Goal: Entertainment & Leisure: Consume media (video, audio)

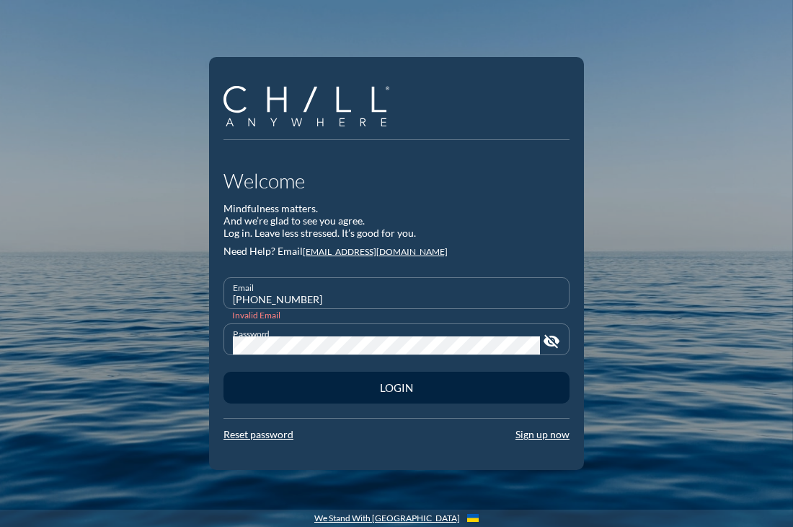
click at [363, 286] on div "Email [PHONE_NUMBER]" at bounding box center [396, 293] width 327 height 30
drag, startPoint x: 351, startPoint y: 295, endPoint x: 164, endPoint y: 289, distance: 186.9
click at [164, 289] on div "Welcome Mindfulness matters. And we’re glad to see you agree. Log in. Leave les…" at bounding box center [396, 263] width 793 height 527
type input "[PERSON_NAME][EMAIL_ADDRESS][DOMAIN_NAME]"
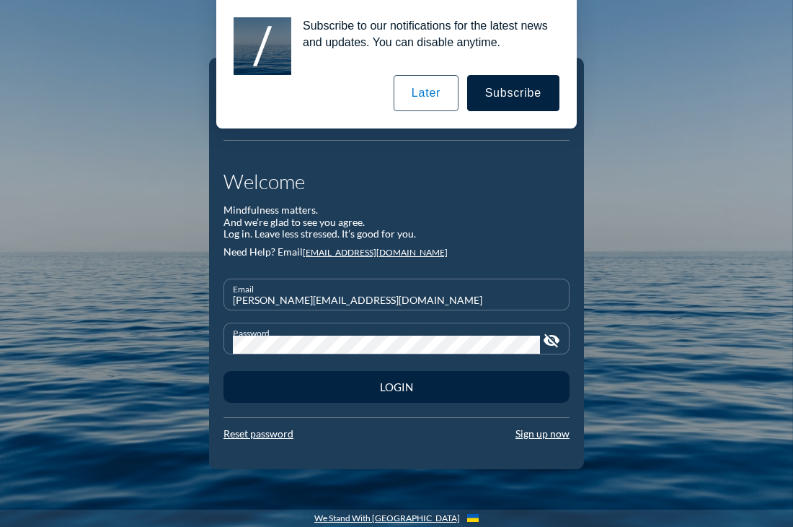
click at [224, 346] on div "Password visibility_off" at bounding box center [397, 338] width 346 height 32
click at [442, 94] on button "Later" at bounding box center [426, 93] width 65 height 36
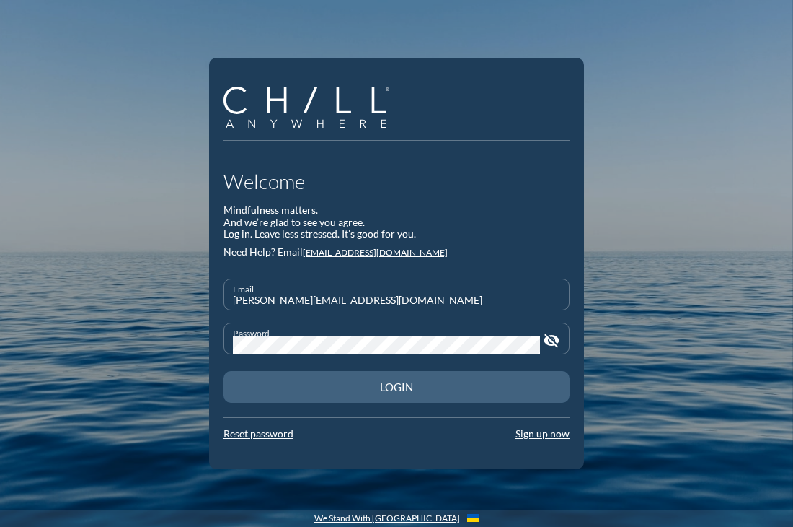
click at [395, 396] on button "Login" at bounding box center [397, 387] width 346 height 32
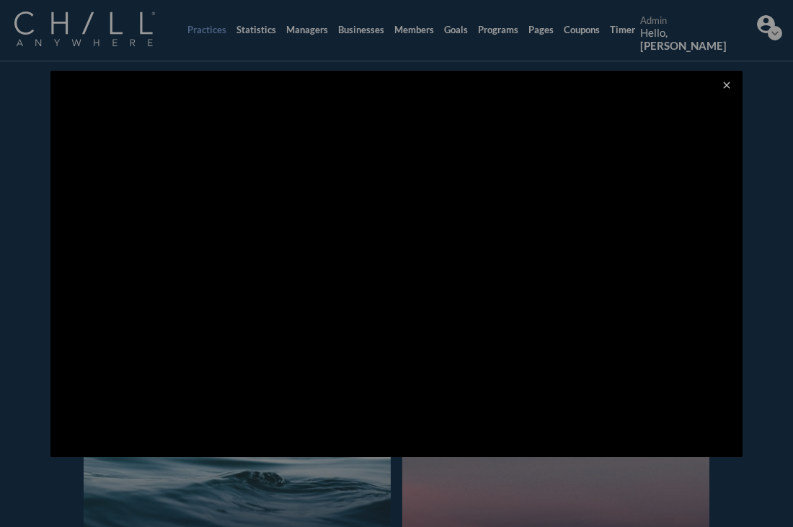
click at [730, 84] on icon "close" at bounding box center [727, 85] width 12 height 12
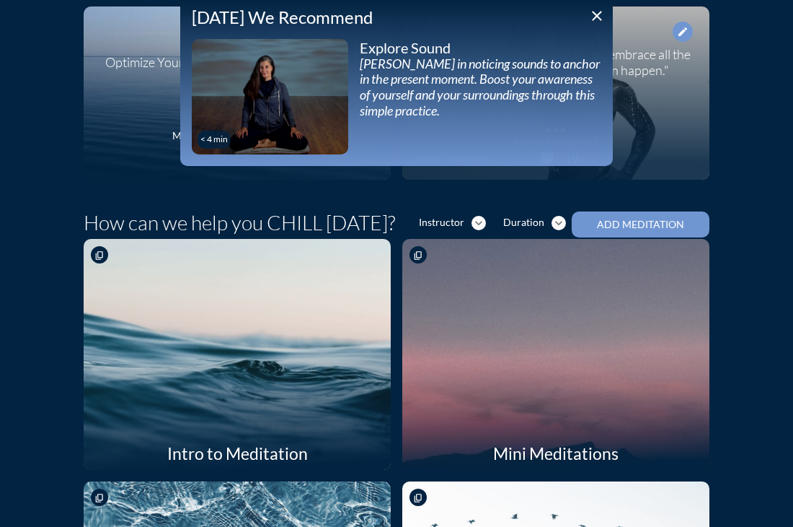
scroll to position [115, 0]
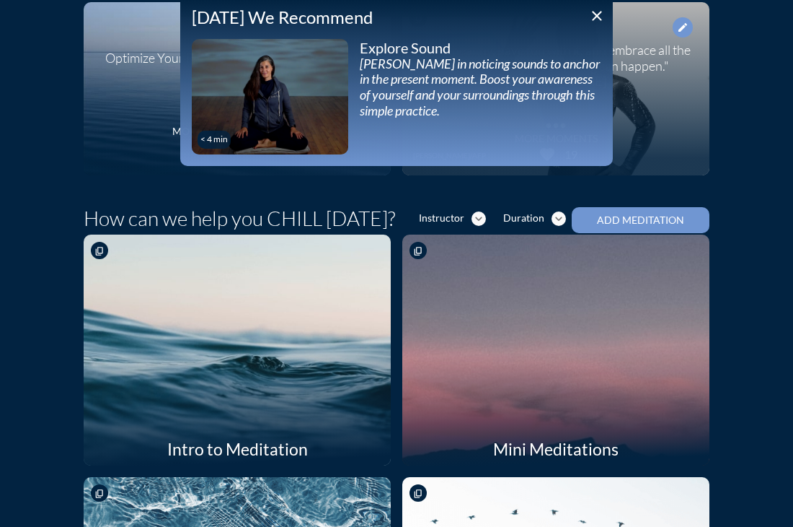
click at [514, 373] on div at bounding box center [556, 350] width 326 height 245
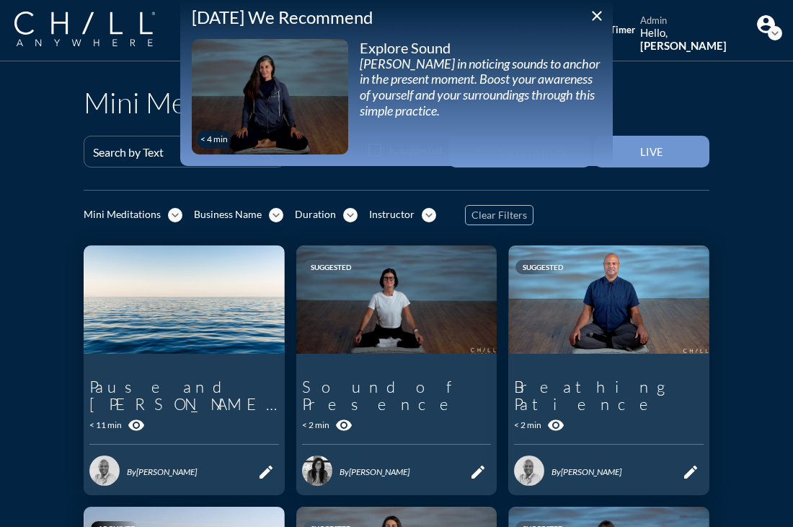
click at [591, 17] on icon "close" at bounding box center [597, 15] width 17 height 17
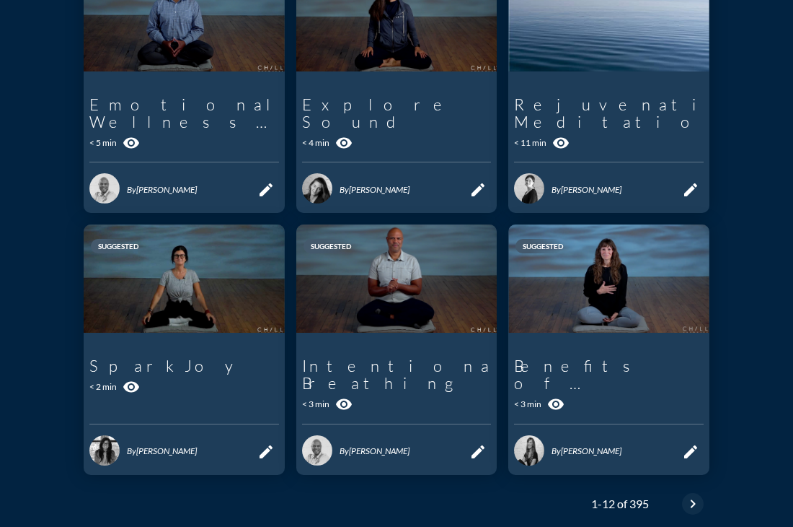
scroll to position [841, 0]
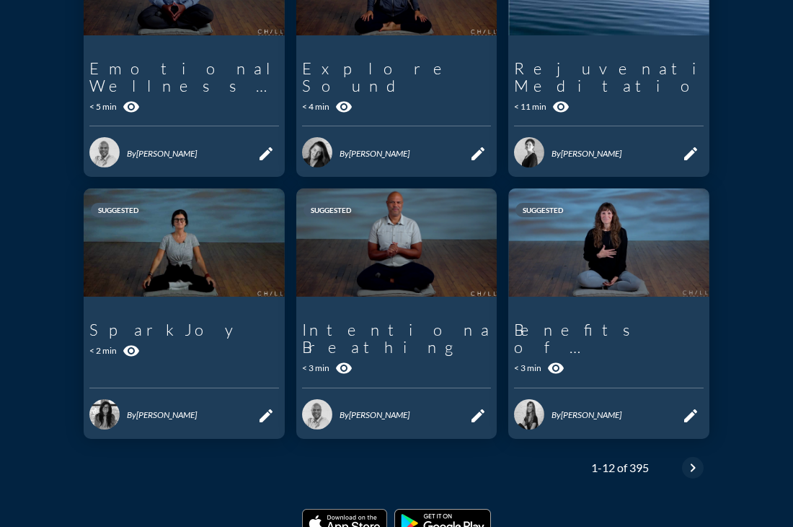
click at [690, 459] on icon "chevron_right" at bounding box center [693, 467] width 17 height 17
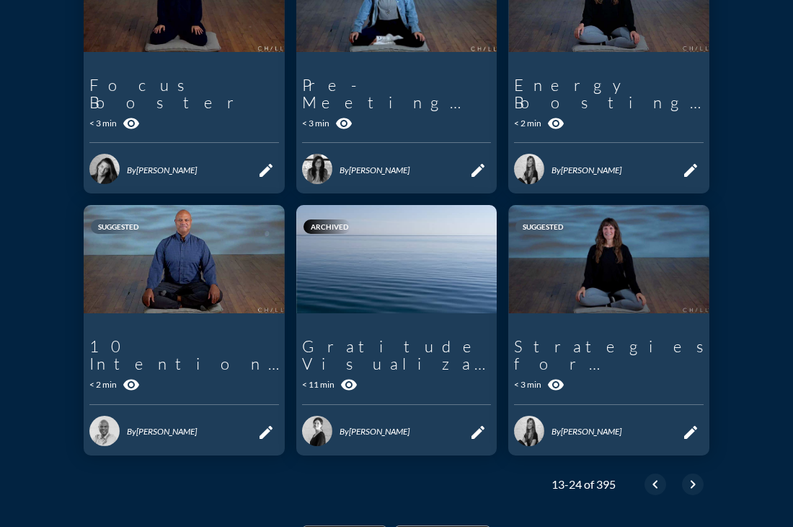
scroll to position [831, 0]
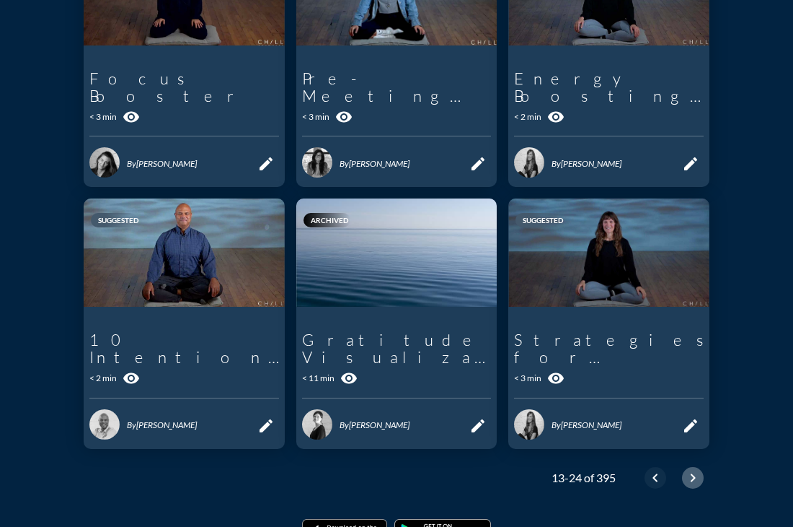
click at [685, 469] on icon "chevron_right" at bounding box center [693, 477] width 17 height 17
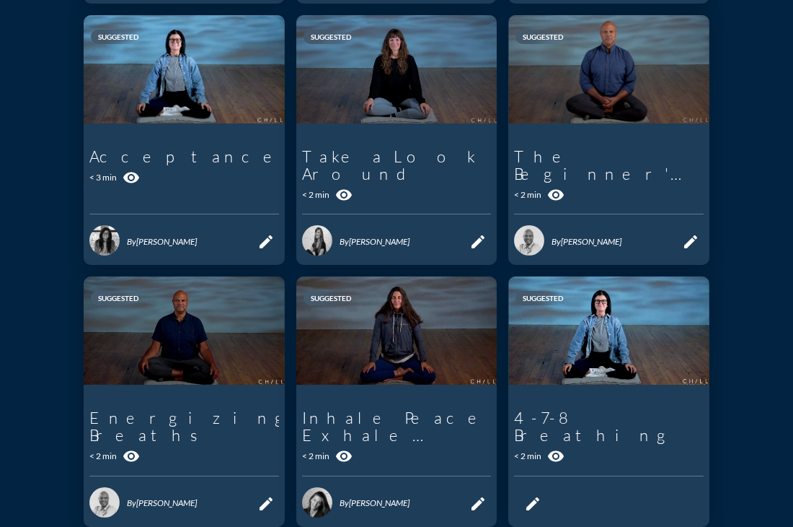
scroll to position [758, 0]
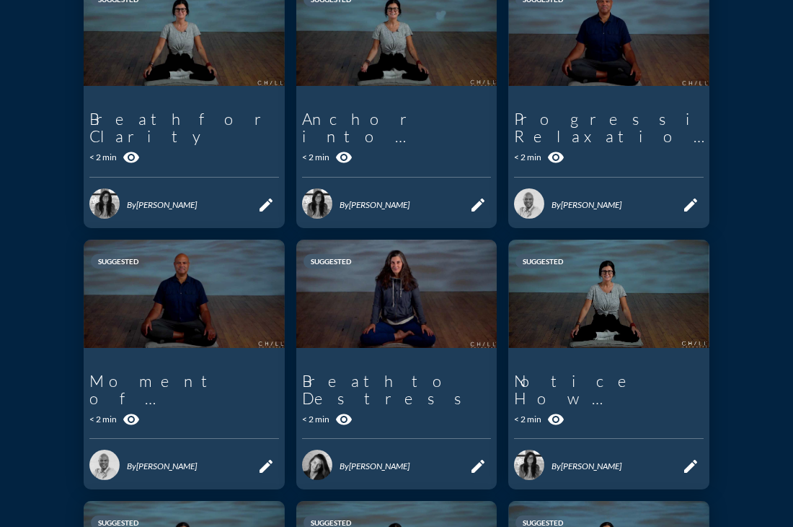
scroll to position [543, 0]
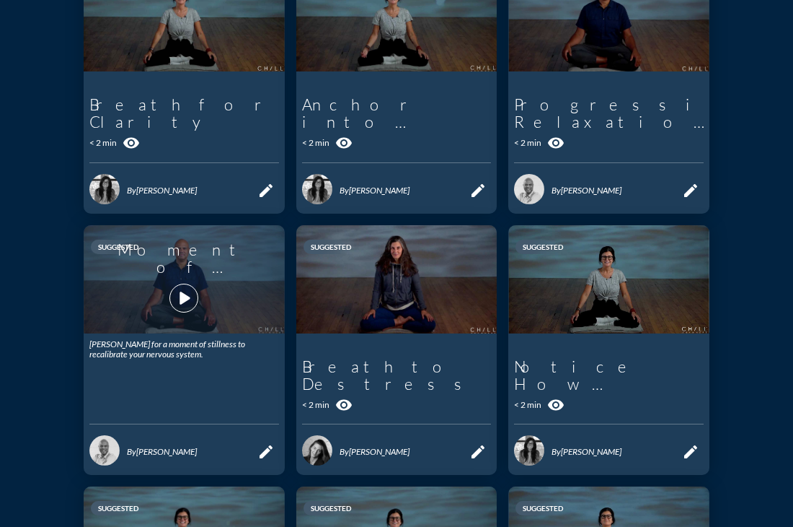
click at [186, 286] on icon "play_arrow" at bounding box center [184, 298] width 25 height 25
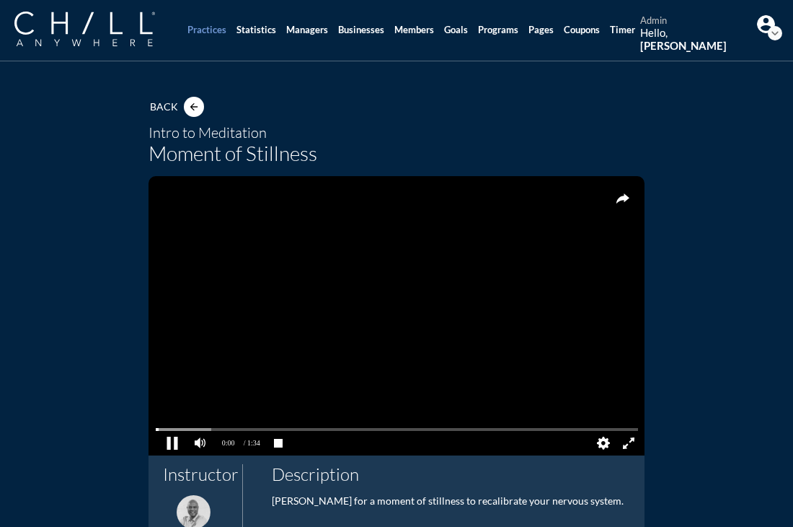
click at [178, 447] on pjsdiv at bounding box center [171, 443] width 25 height 25
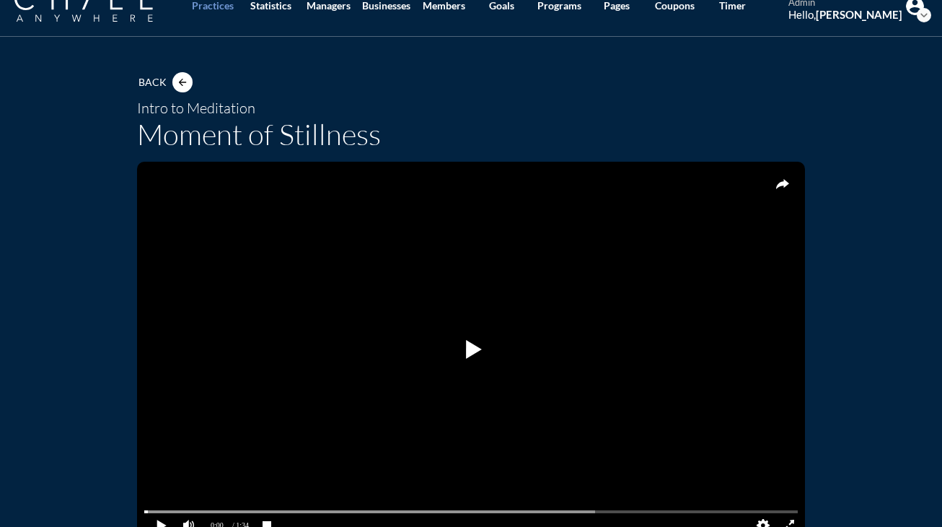
scroll to position [26, 0]
click at [177, 84] on icon "arrow_back" at bounding box center [183, 81] width 12 height 12
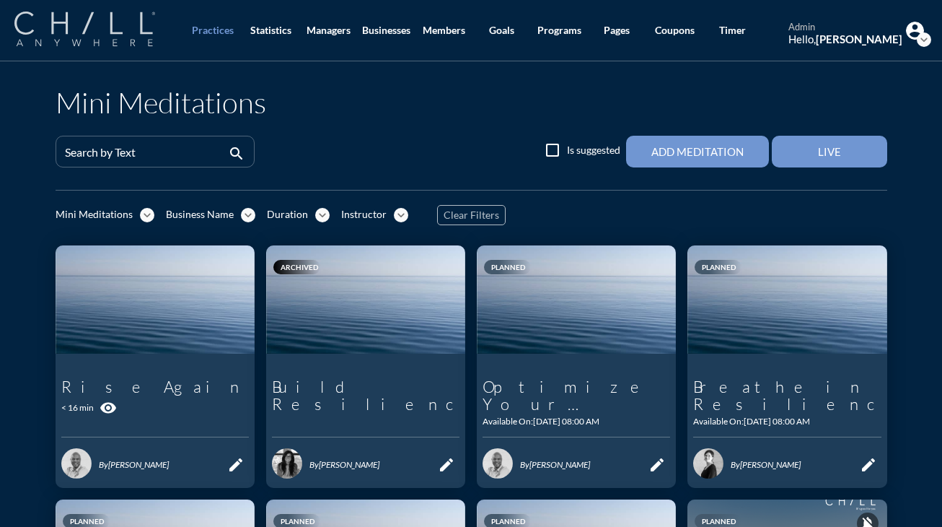
click at [93, 26] on img at bounding box center [84, 29] width 141 height 35
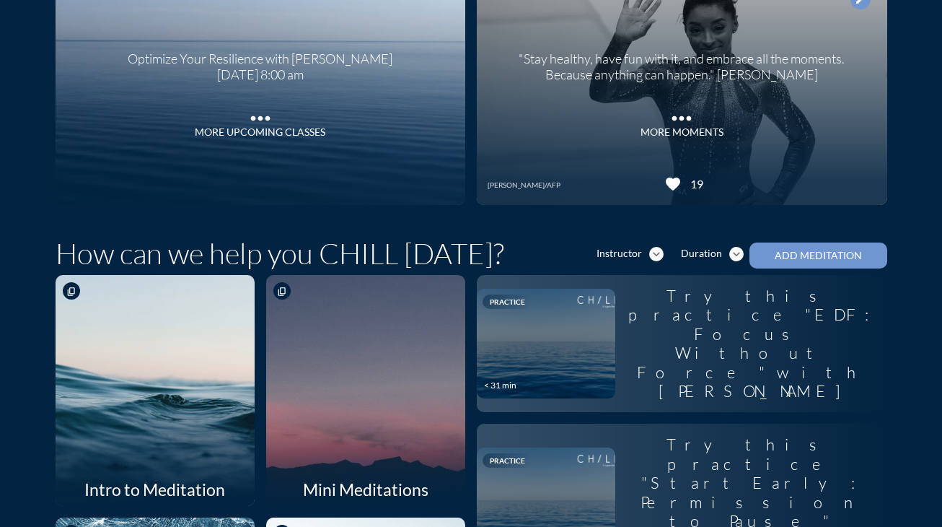
scroll to position [156, 0]
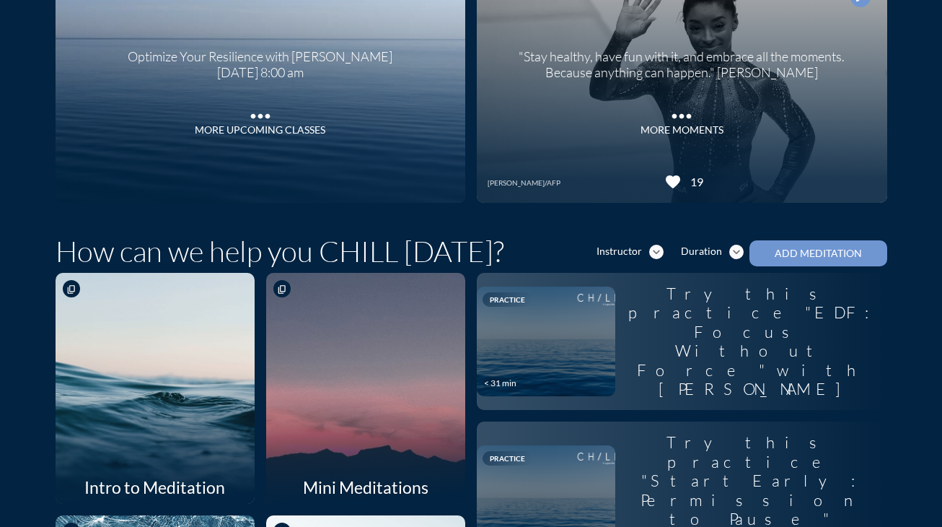
click at [391, 403] on div at bounding box center [365, 387] width 211 height 245
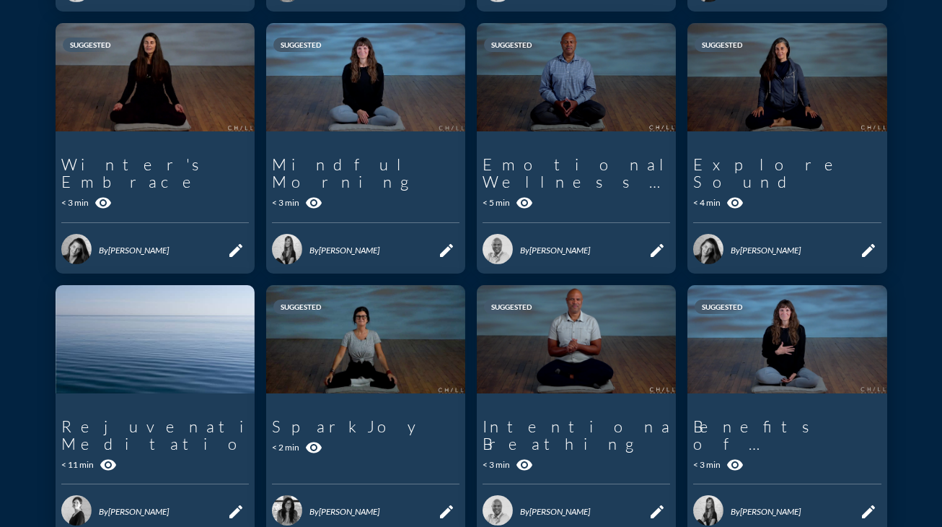
scroll to position [610, 0]
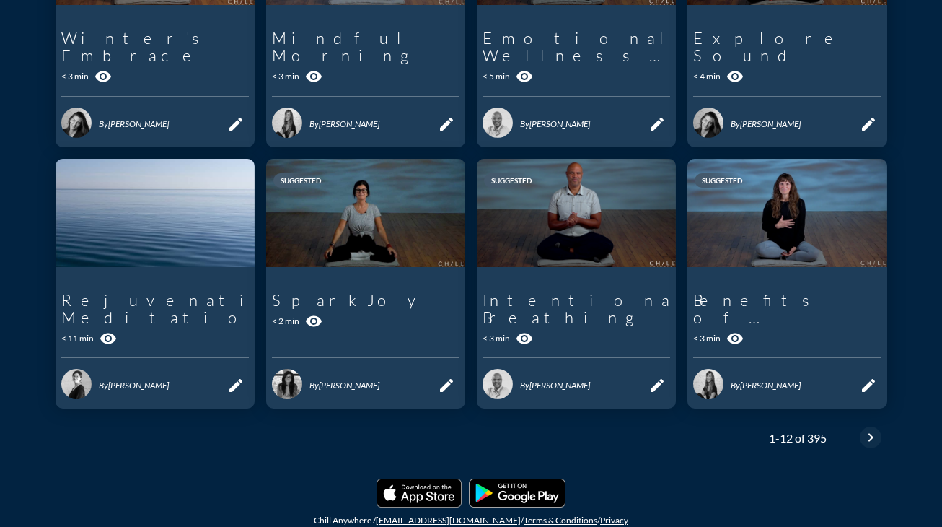
click at [793, 428] on icon "chevron_right" at bounding box center [870, 436] width 17 height 17
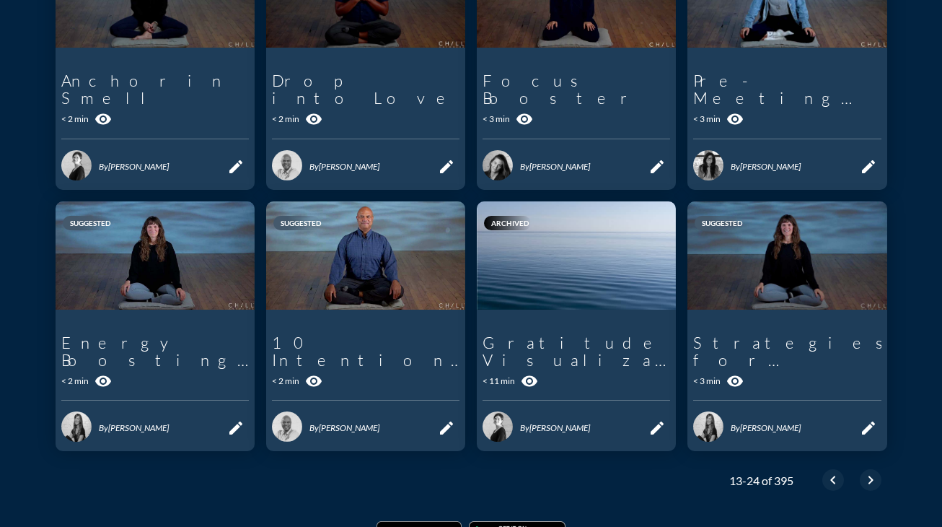
scroll to position [580, 0]
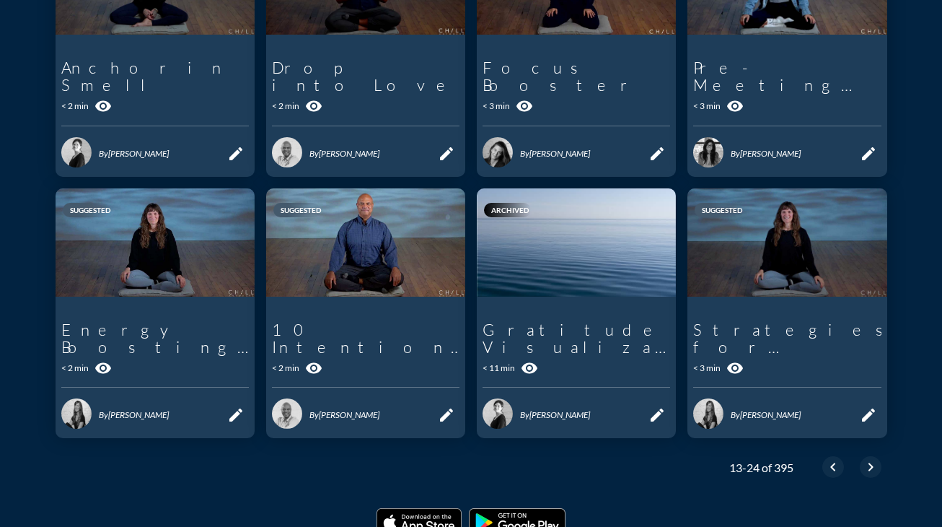
click at [793, 458] on icon "chevron_right" at bounding box center [870, 466] width 17 height 17
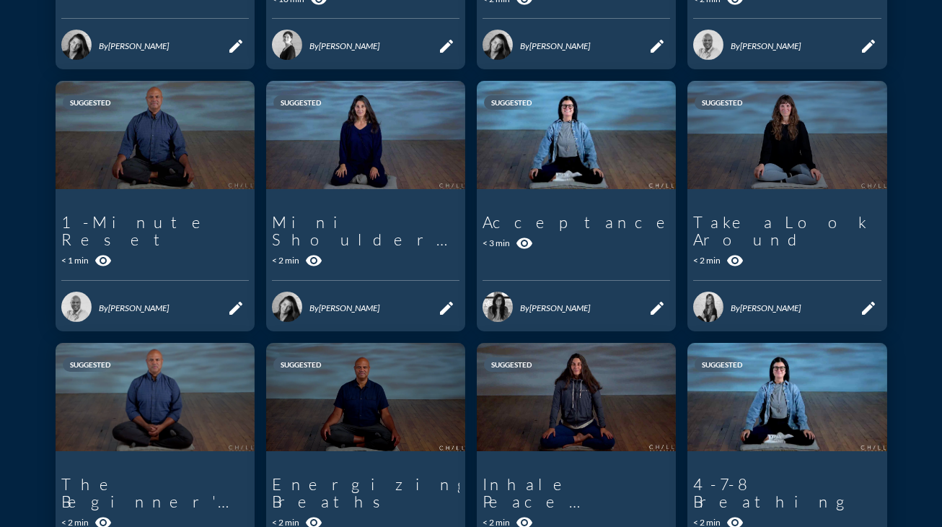
scroll to position [575, 0]
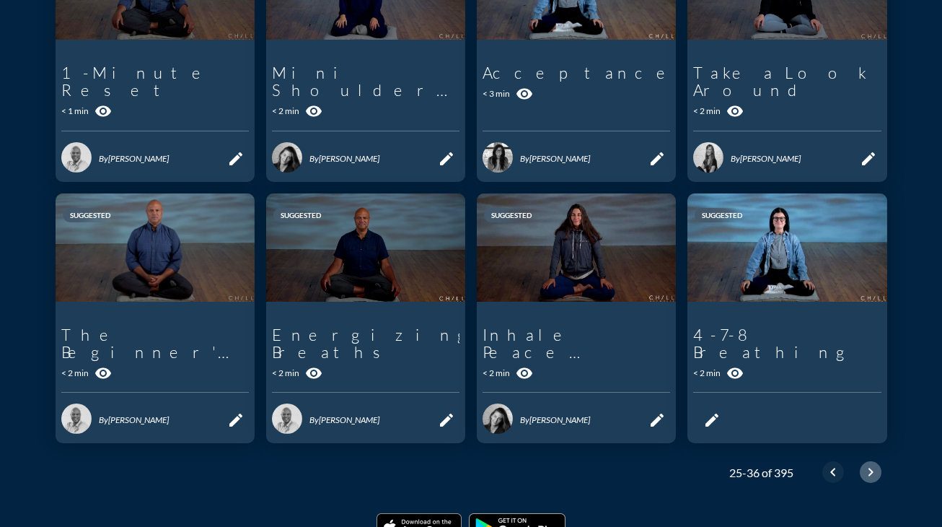
click at [793, 463] on icon "chevron_right" at bounding box center [870, 471] width 17 height 17
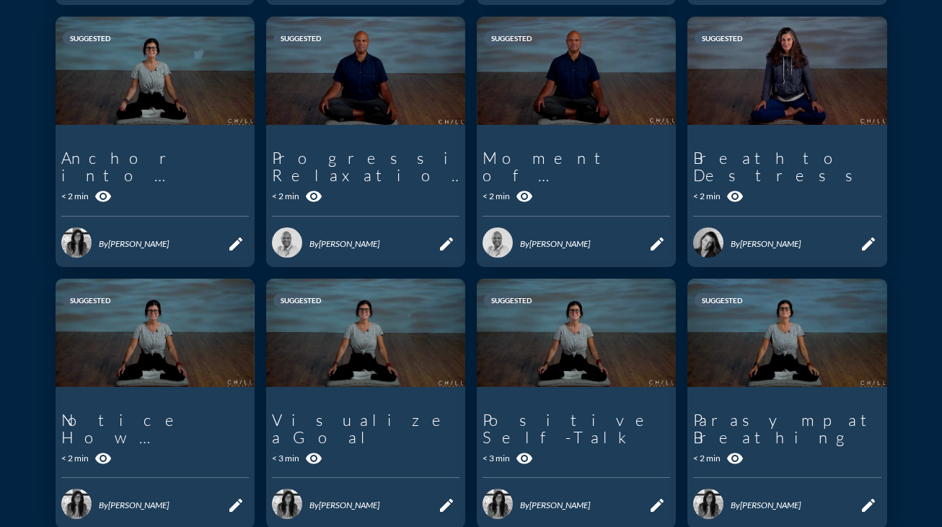
scroll to position [511, 0]
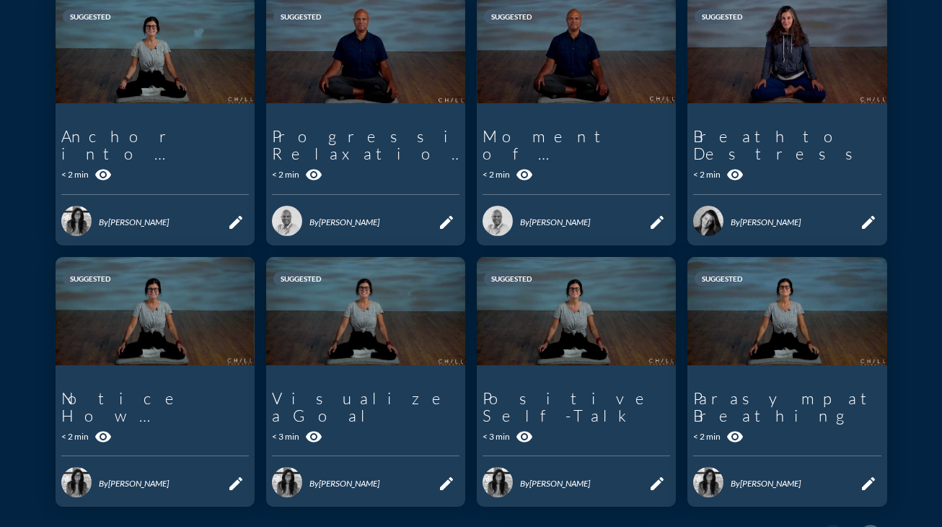
click at [793, 526] on icon "chevron_right" at bounding box center [870, 535] width 17 height 17
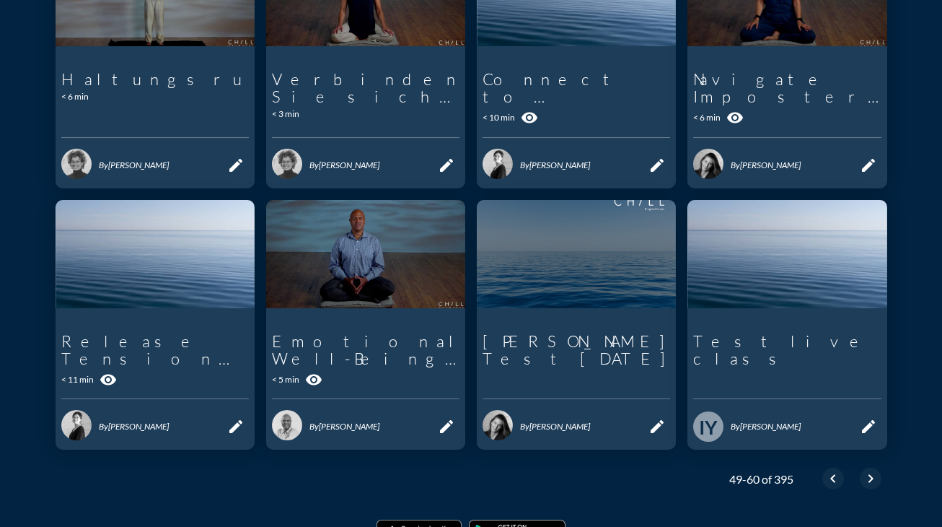
scroll to position [584, 0]
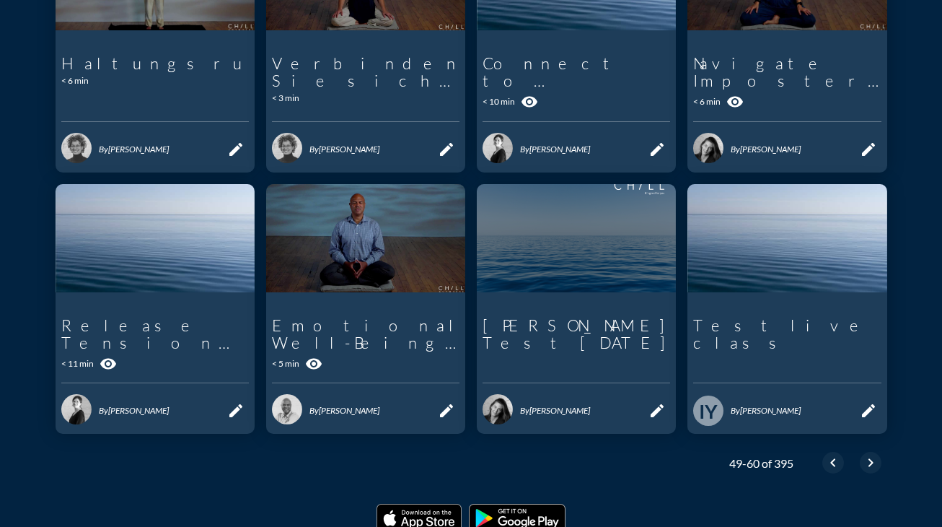
click at [793, 454] on icon "chevron_right" at bounding box center [870, 462] width 17 height 17
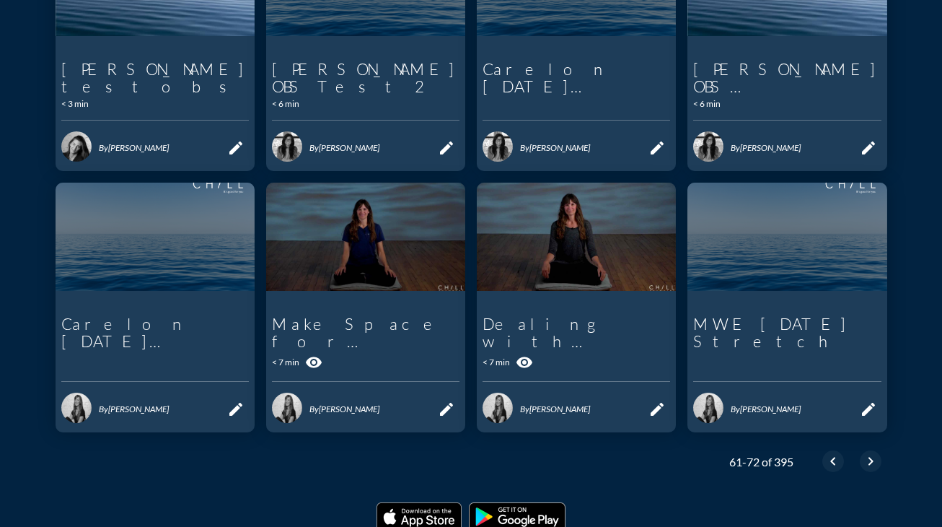
scroll to position [582, 0]
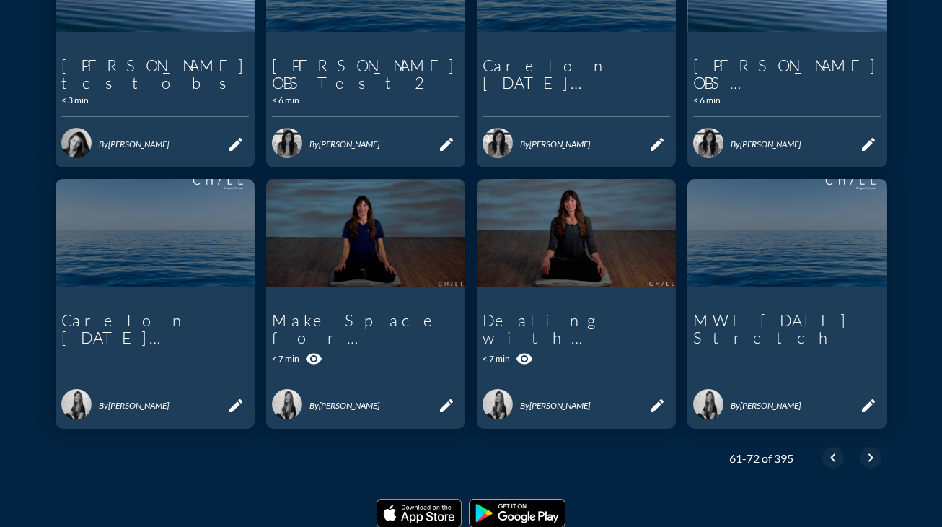
click at [793, 449] on icon "chevron_right" at bounding box center [870, 457] width 17 height 17
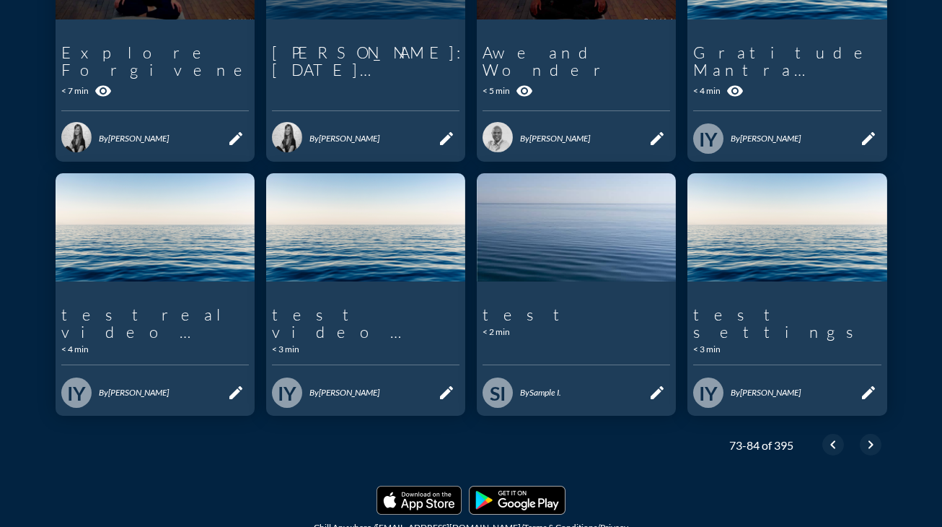
scroll to position [602, 0]
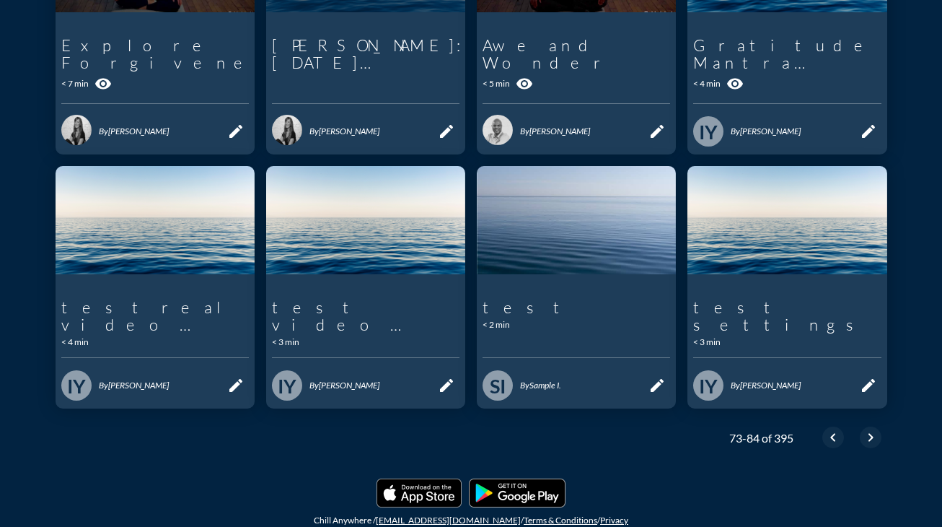
click at [793, 428] on icon "chevron_right" at bounding box center [870, 436] width 17 height 17
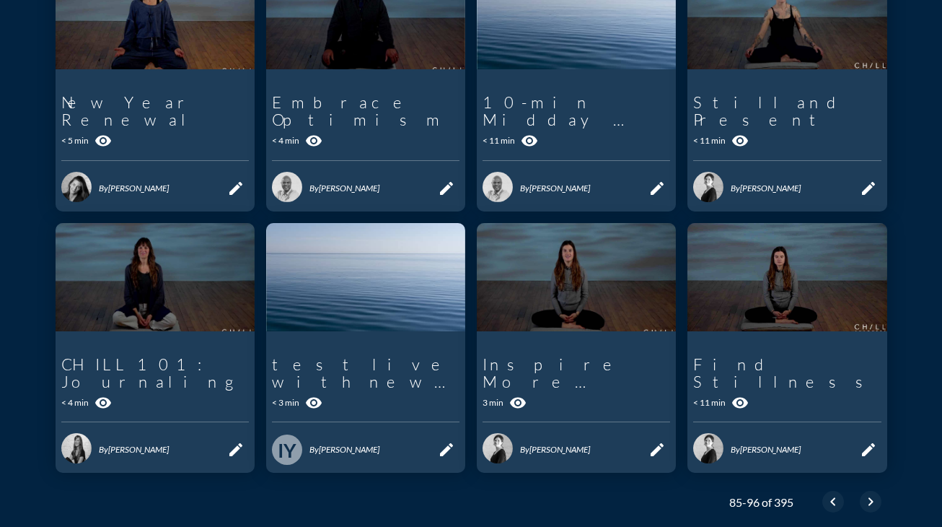
scroll to position [560, 0]
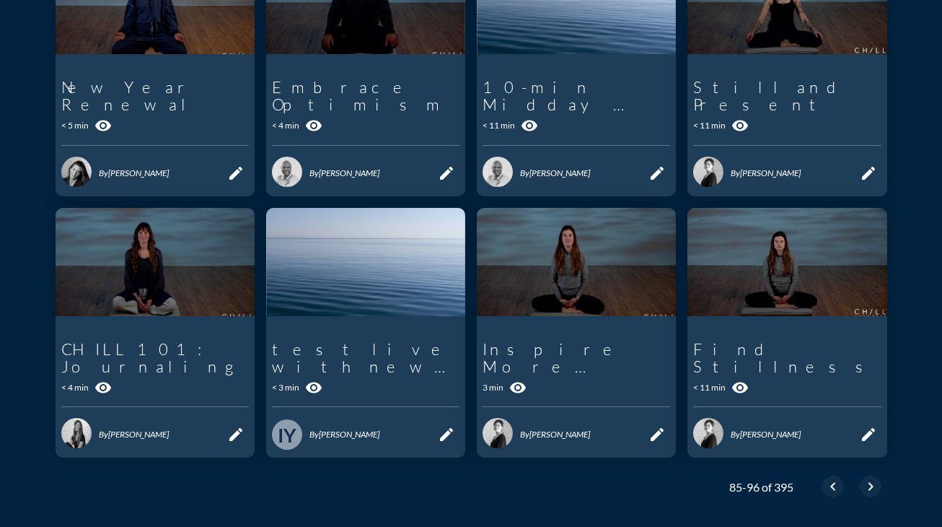
click at [793, 484] on icon "chevron_right" at bounding box center [870, 486] width 17 height 17
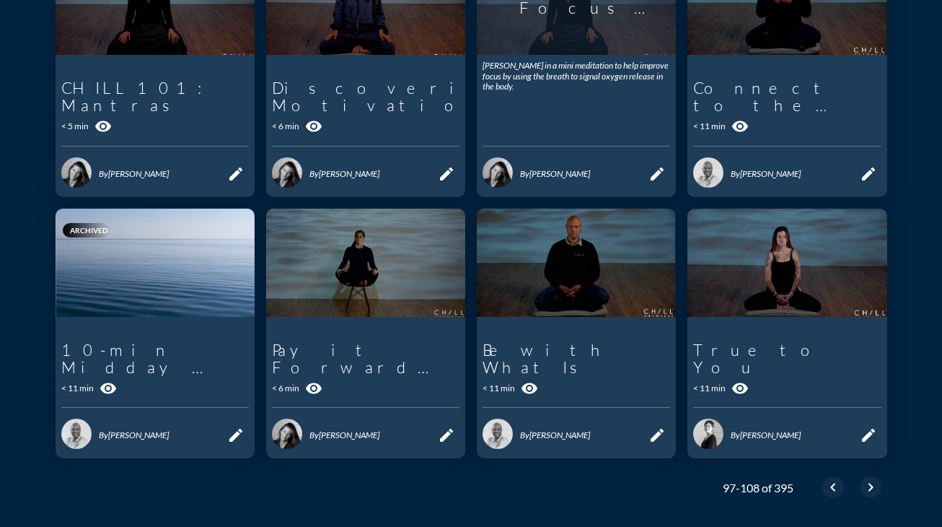
scroll to position [560, 0]
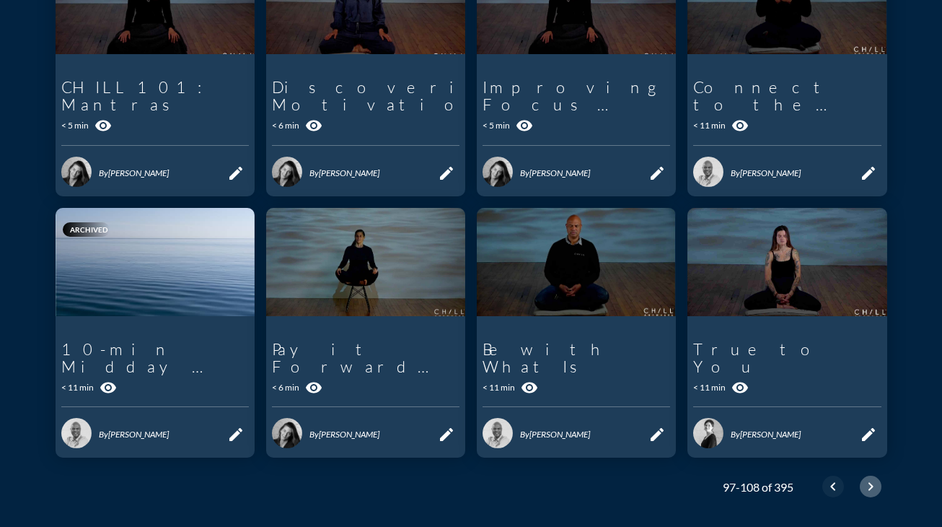
click at [793, 478] on icon "chevron_right" at bounding box center [870, 486] width 17 height 17
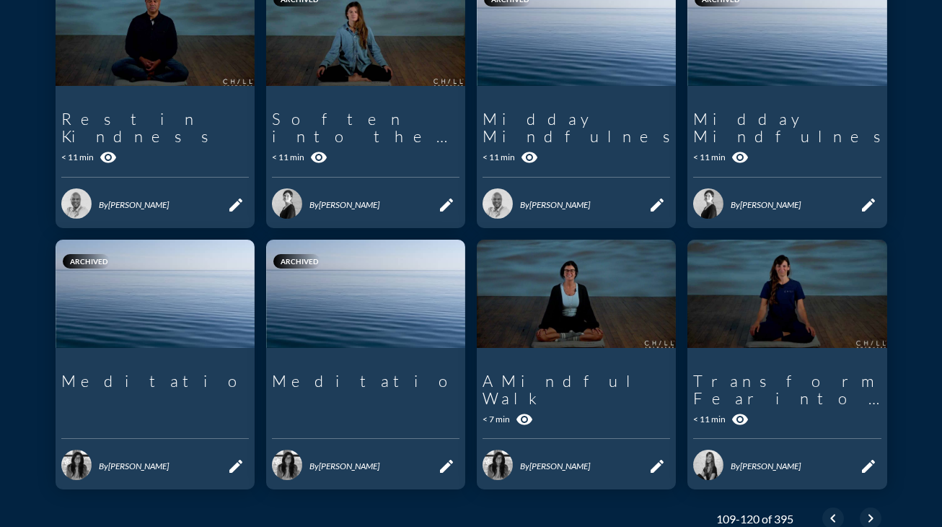
scroll to position [592, 0]
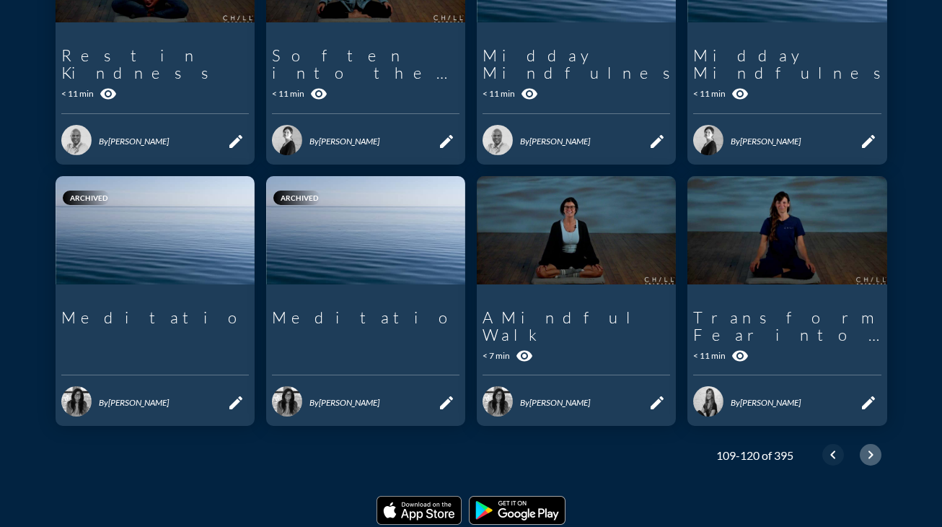
click at [793, 446] on icon "chevron_right" at bounding box center [870, 454] width 17 height 17
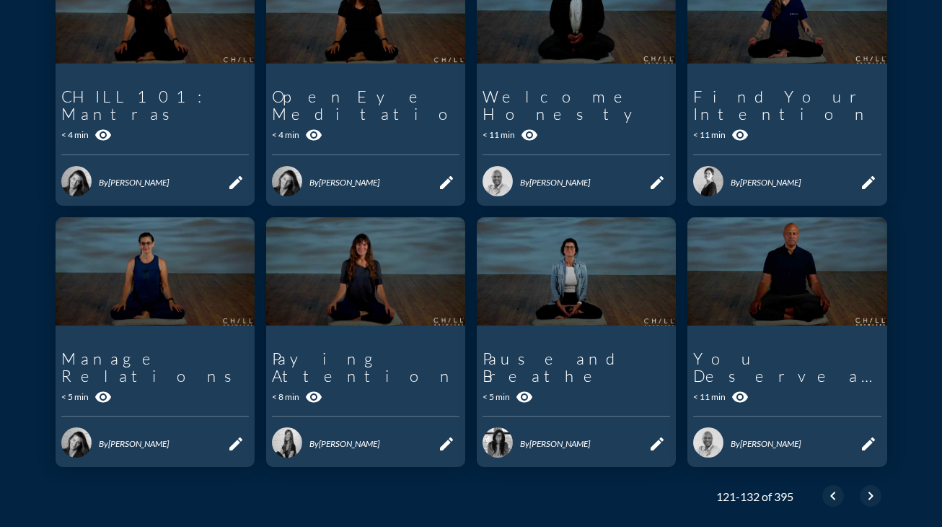
scroll to position [553, 0]
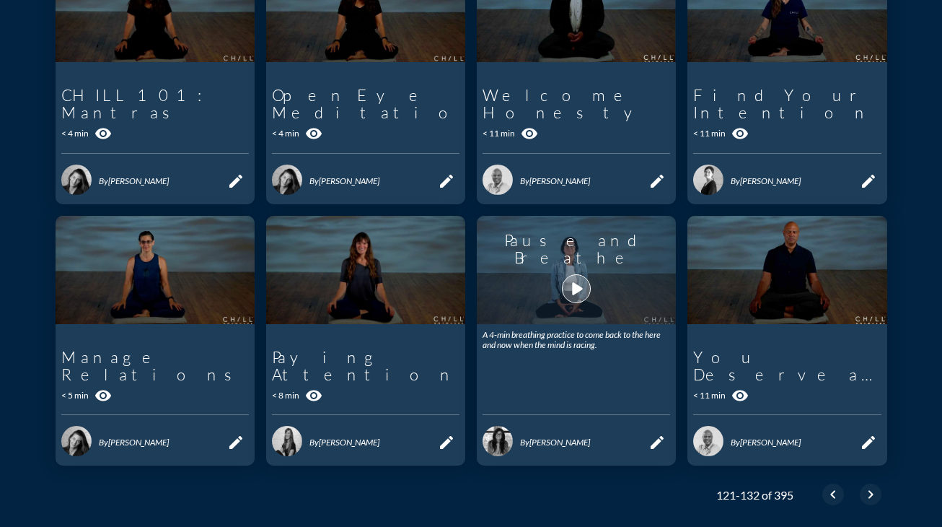
click at [573, 276] on icon "play_arrow" at bounding box center [576, 288] width 25 height 25
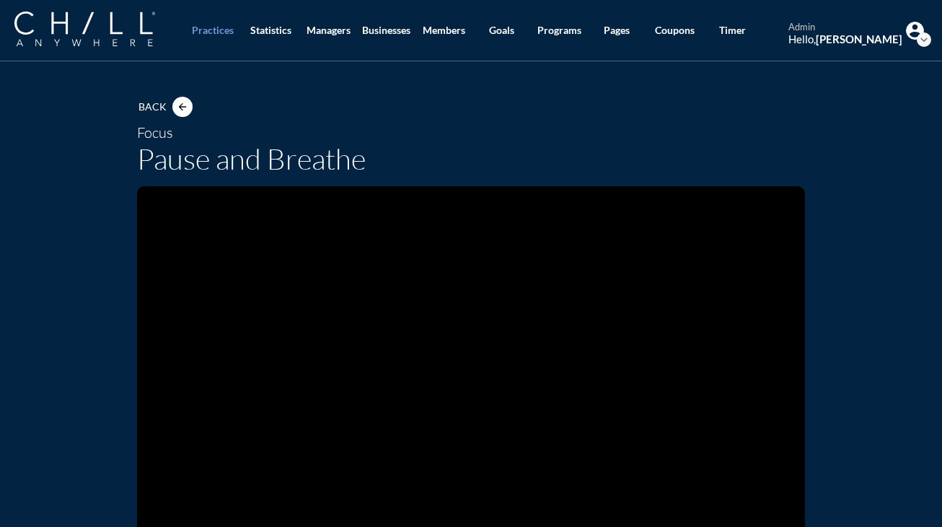
click at [97, 122] on div "Back arrow_back Focus Pause and Breathe 0:02 / 4:21 LIVE Subtitle Speed Normal …" at bounding box center [471, 373] width 843 height 612
click at [61, 27] on img at bounding box center [84, 29] width 141 height 35
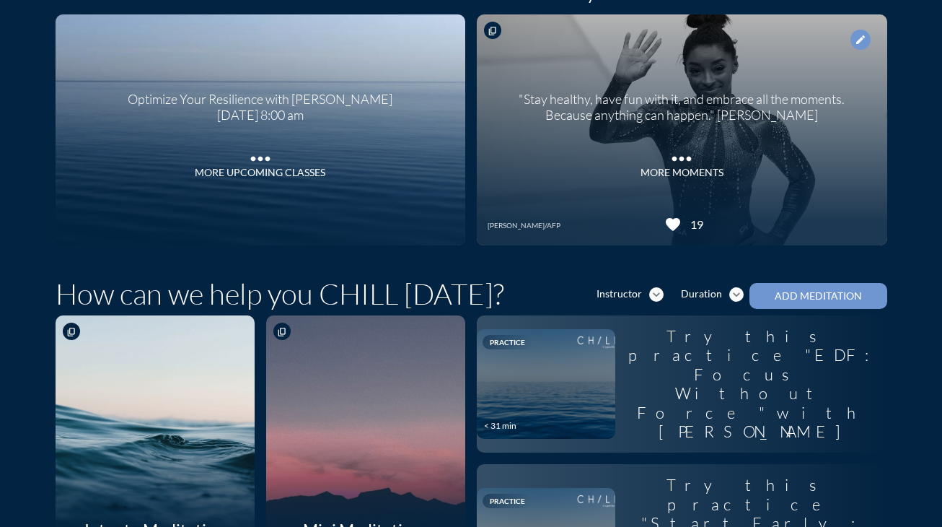
scroll to position [113, 0]
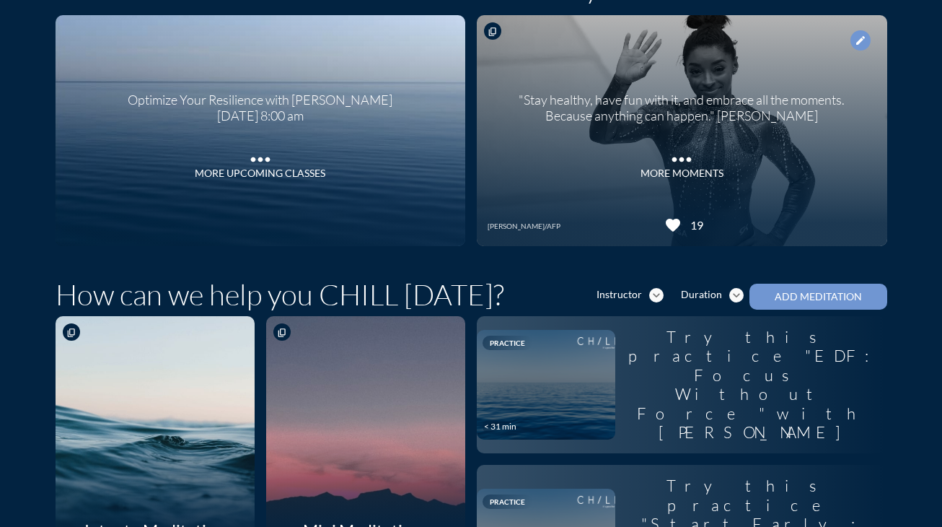
click at [377, 396] on div at bounding box center [365, 431] width 211 height 245
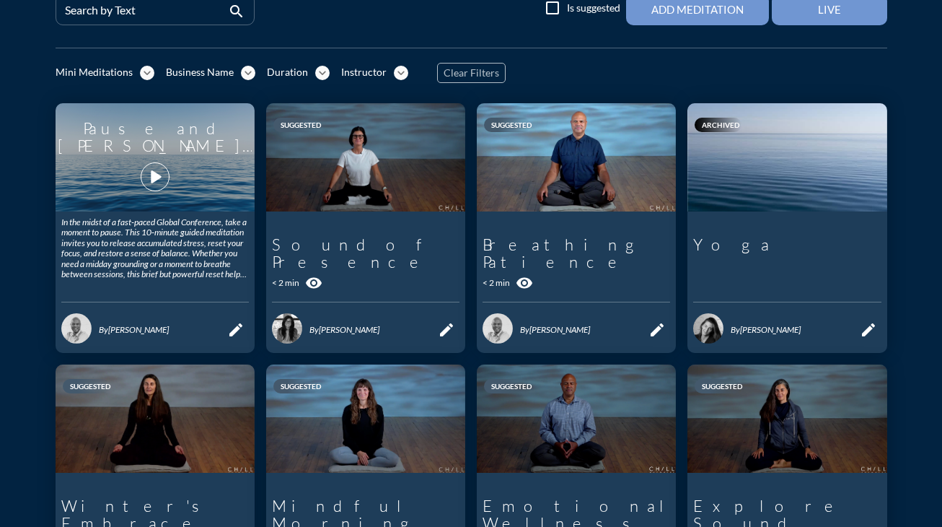
scroll to position [102, 0]
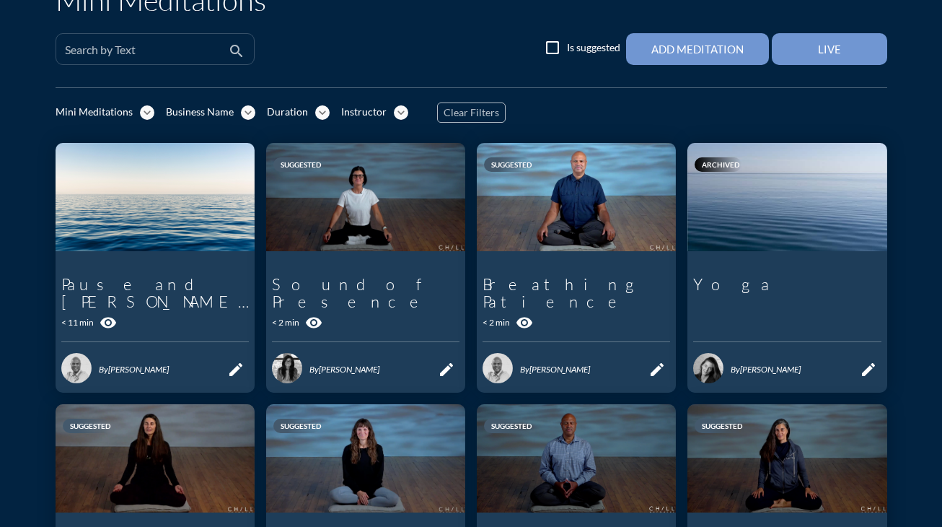
click at [188, 54] on input "Search by Text" at bounding box center [145, 55] width 160 height 18
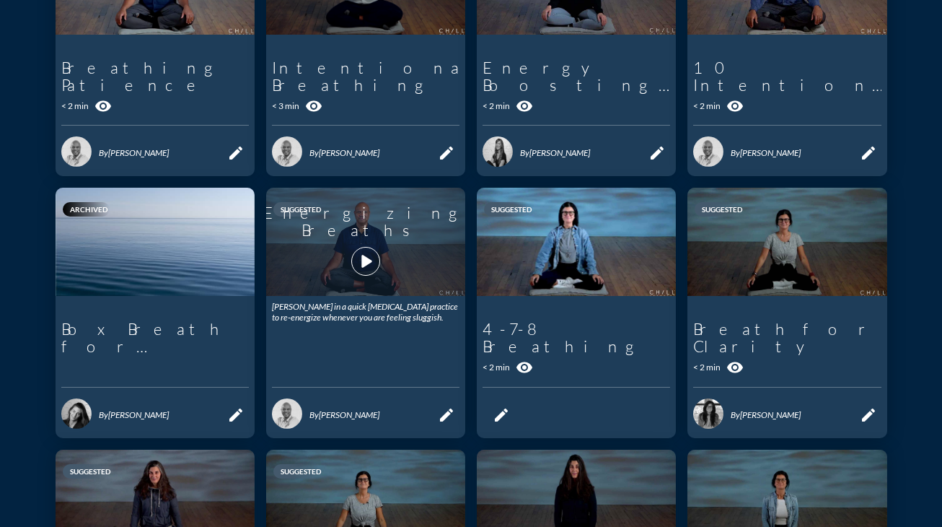
scroll to position [321, 0]
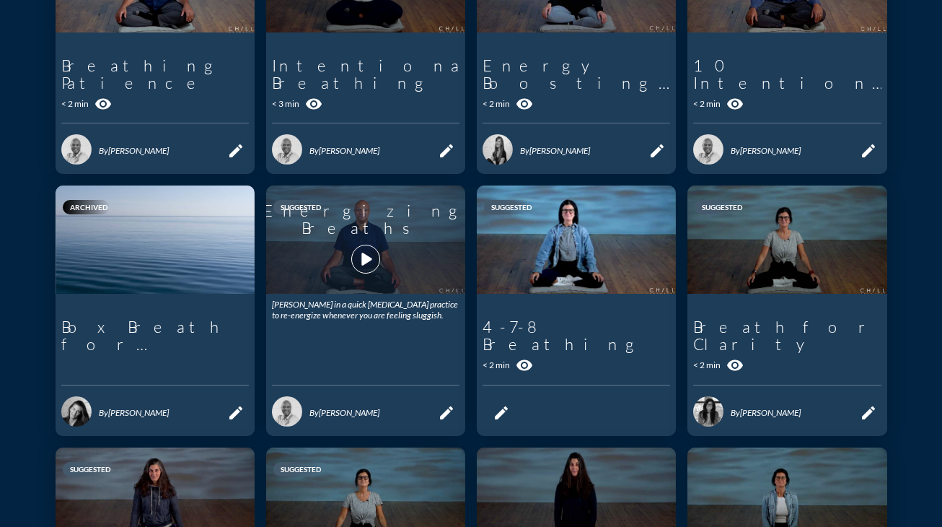
type input "breath"
click at [364, 247] on icon "play_arrow" at bounding box center [365, 259] width 25 height 25
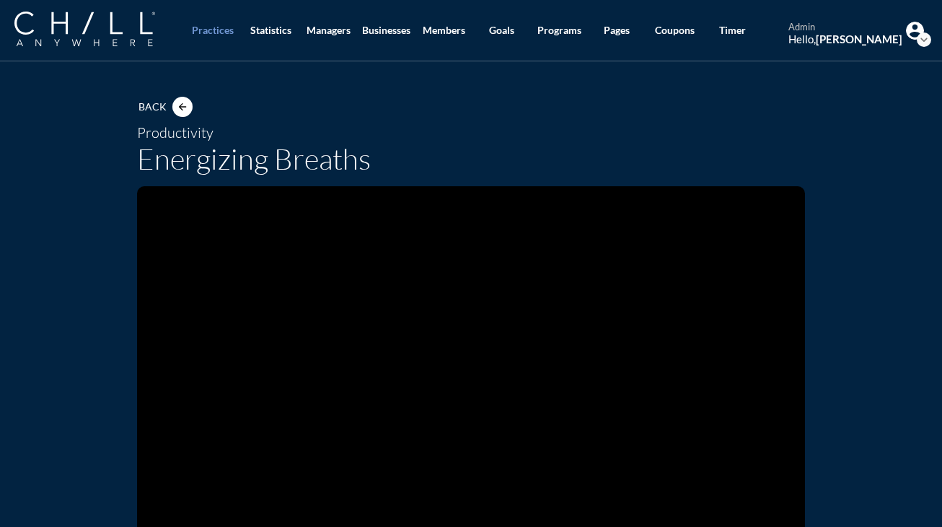
click at [325, 126] on div "Productivity" at bounding box center [471, 132] width 668 height 17
click at [188, 119] on div "Back arrow_back" at bounding box center [168, 106] width 63 height 29
